Goal: Navigation & Orientation: Find specific page/section

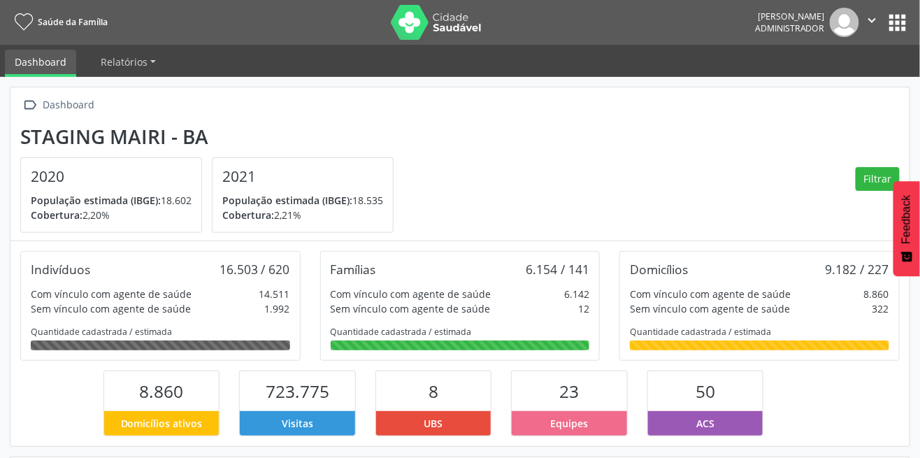
scroll to position [230, 300]
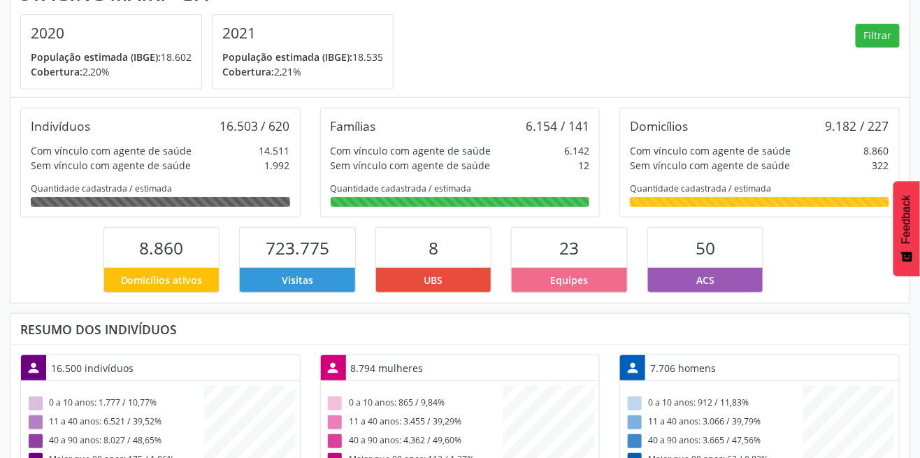
scroll to position [210, 0]
